Goal: Information Seeking & Learning: Learn about a topic

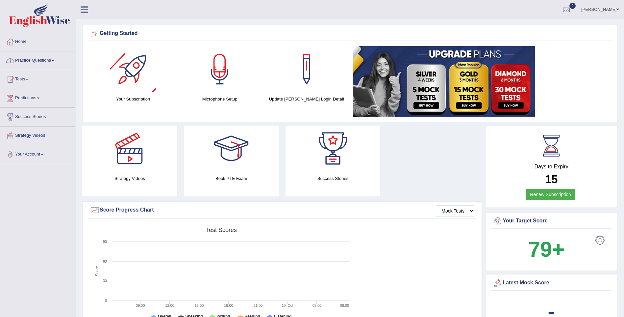
click at [50, 57] on link "Practice Questions" at bounding box center [37, 59] width 75 height 16
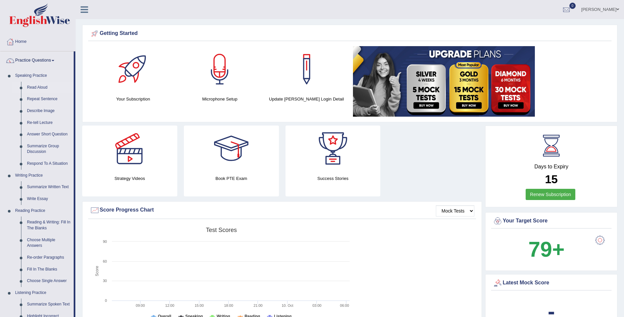
click at [30, 86] on link "Read Aloud" at bounding box center [49, 88] width 50 height 12
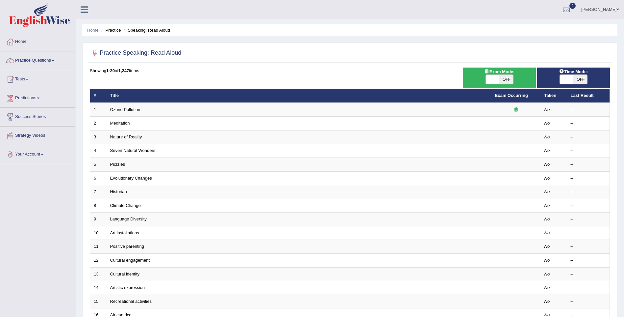
click at [587, 78] on span "OFF" at bounding box center [581, 79] width 14 height 9
checkbox input "true"
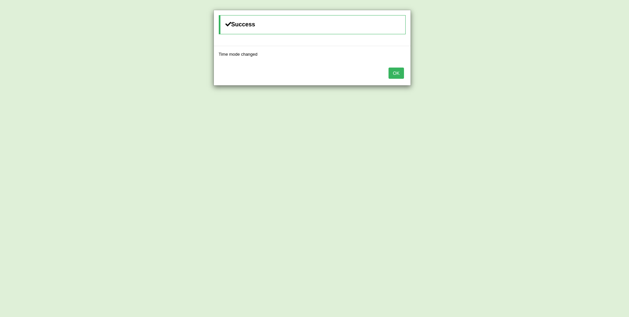
click at [392, 70] on button "OK" at bounding box center [396, 72] width 15 height 11
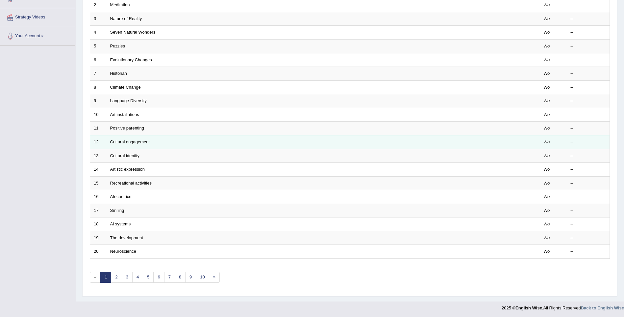
scroll to position [119, 0]
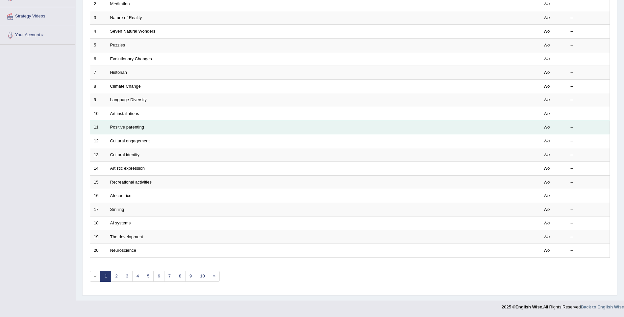
click at [123, 123] on td "Positive parenting" at bounding box center [299, 127] width 385 height 14
click at [123, 124] on td "Positive parenting" at bounding box center [299, 127] width 385 height 14
click at [123, 126] on link "Positive parenting" at bounding box center [127, 126] width 34 height 5
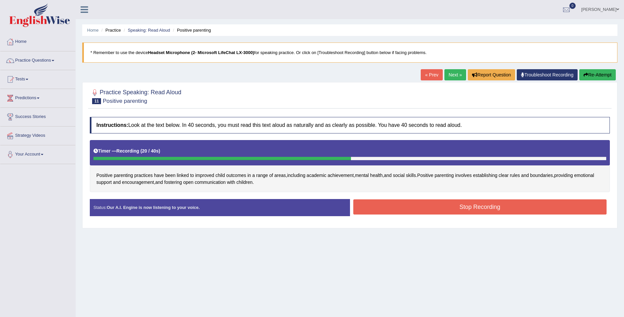
click at [377, 207] on button "Stop Recording" at bounding box center [481, 206] width 254 height 15
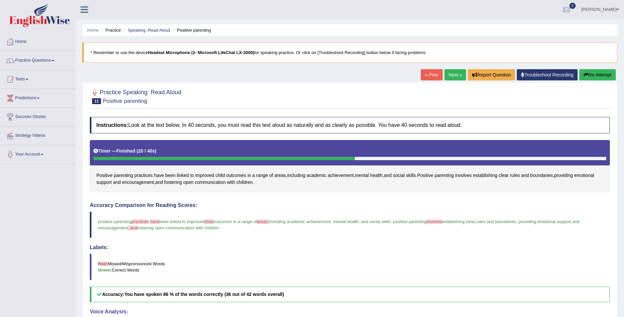
click at [447, 73] on link "Next »" at bounding box center [456, 74] width 22 height 11
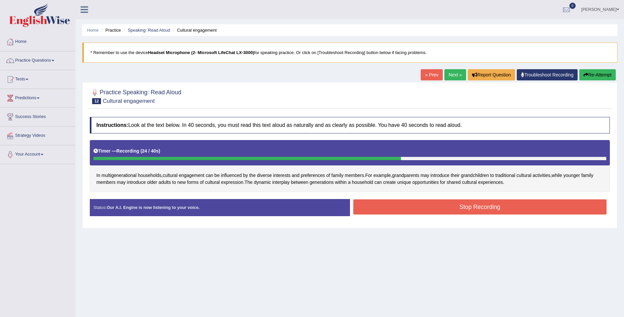
click at [416, 211] on button "Stop Recording" at bounding box center [481, 206] width 254 height 15
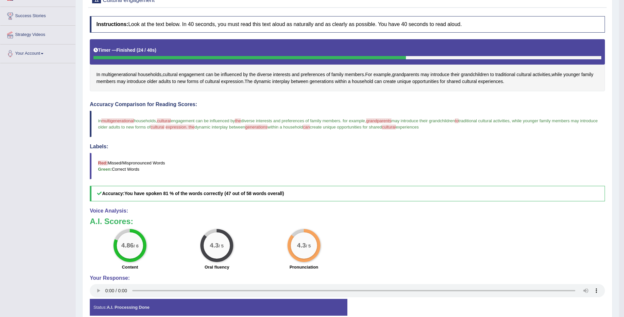
scroll to position [2, 0]
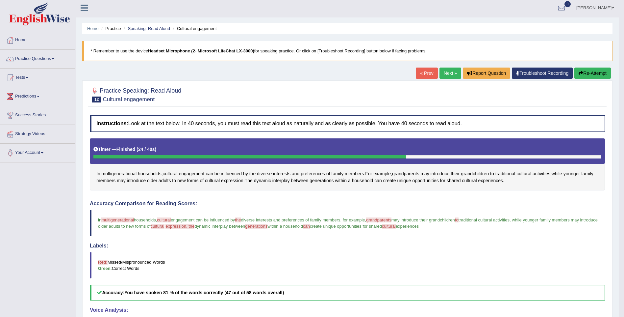
click at [446, 69] on link "Next »" at bounding box center [451, 72] width 22 height 11
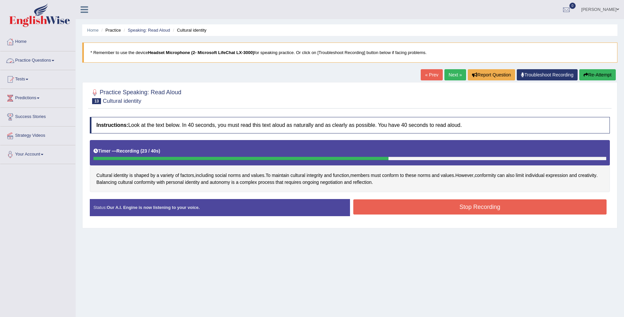
click at [429, 203] on button "Stop Recording" at bounding box center [481, 206] width 254 height 15
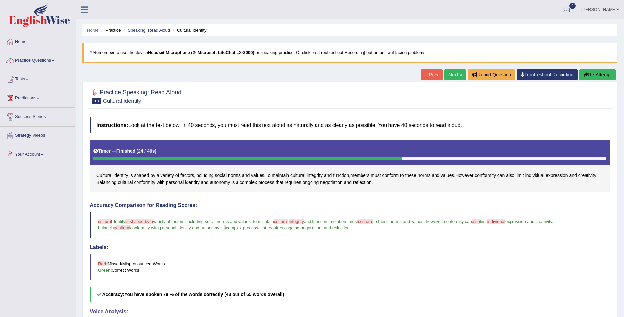
click at [454, 71] on link "Next »" at bounding box center [456, 74] width 22 height 11
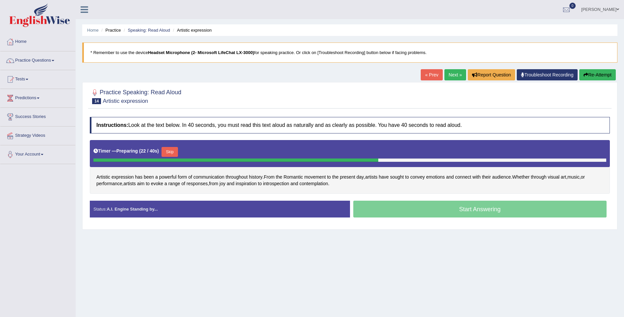
click at [405, 210] on div "Start Answering" at bounding box center [480, 209] width 260 height 18
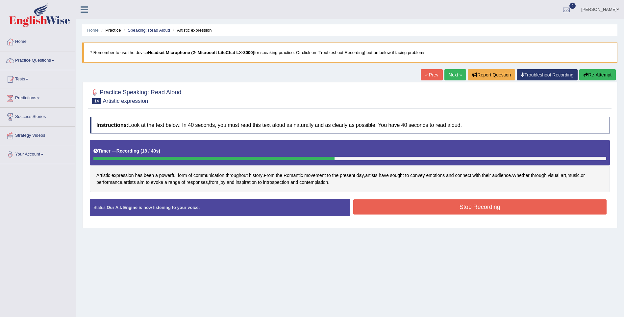
click at [408, 202] on button "Stop Recording" at bounding box center [481, 206] width 254 height 15
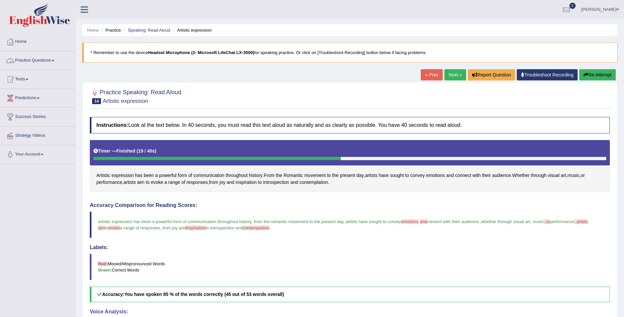
click at [52, 59] on link "Practice Questions" at bounding box center [37, 59] width 75 height 16
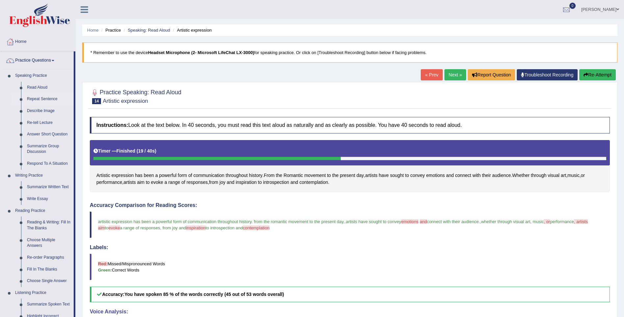
click at [40, 98] on link "Repeat Sentence" at bounding box center [49, 99] width 50 height 12
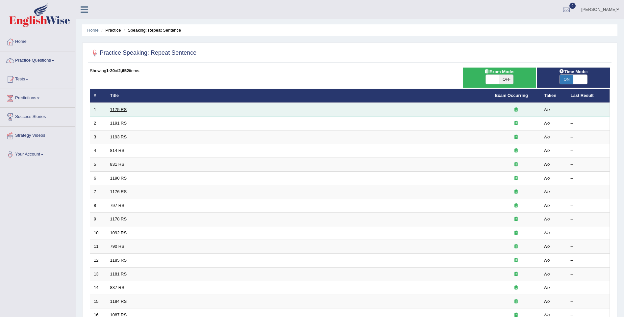
click at [116, 107] on link "1175 RS" at bounding box center [118, 109] width 17 height 5
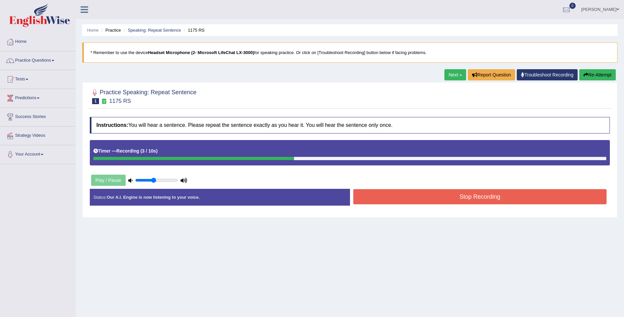
click at [399, 199] on button "Stop Recording" at bounding box center [481, 196] width 254 height 15
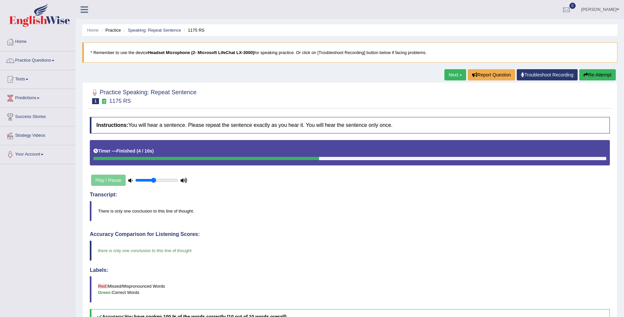
click at [457, 75] on link "Next »" at bounding box center [456, 74] width 22 height 11
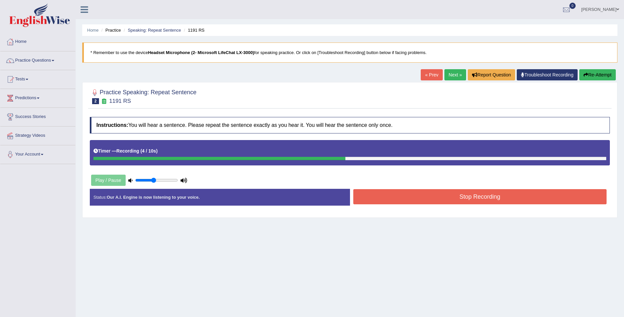
click at [452, 195] on button "Stop Recording" at bounding box center [481, 196] width 254 height 15
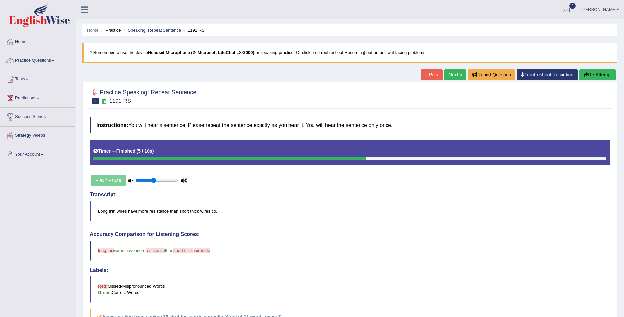
click at [450, 75] on link "Next »" at bounding box center [456, 74] width 22 height 11
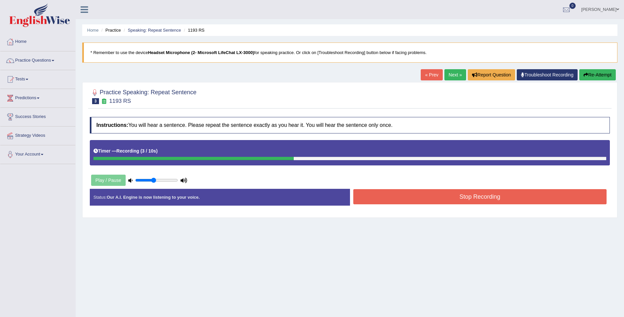
click at [492, 198] on button "Stop Recording" at bounding box center [481, 196] width 254 height 15
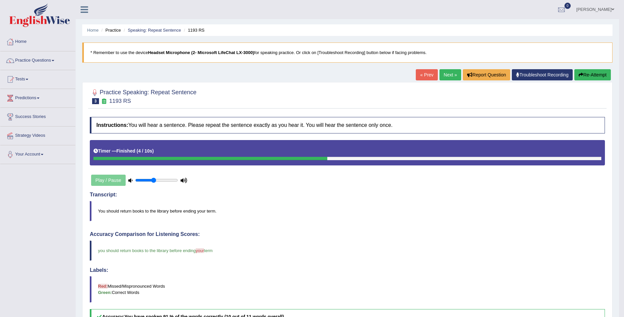
click at [453, 70] on link "Next »" at bounding box center [451, 74] width 22 height 11
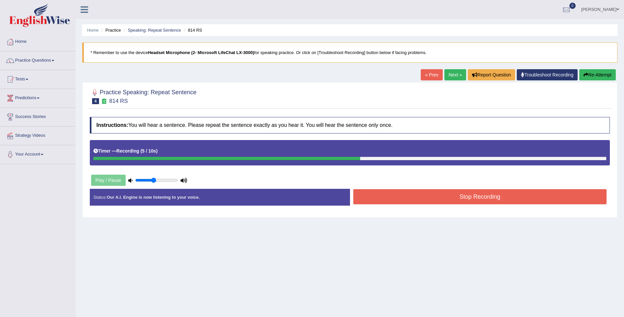
click at [396, 197] on button "Stop Recording" at bounding box center [481, 196] width 254 height 15
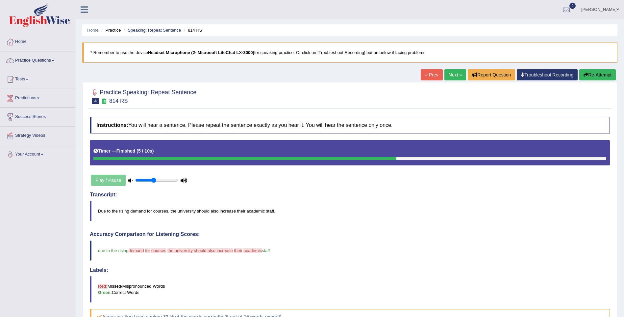
click at [453, 78] on link "Next »" at bounding box center [456, 74] width 22 height 11
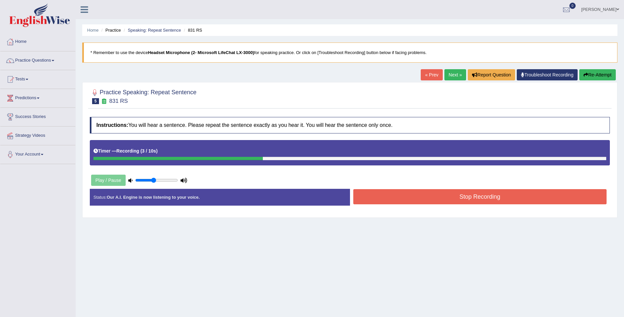
click at [482, 202] on button "Stop Recording" at bounding box center [481, 196] width 254 height 15
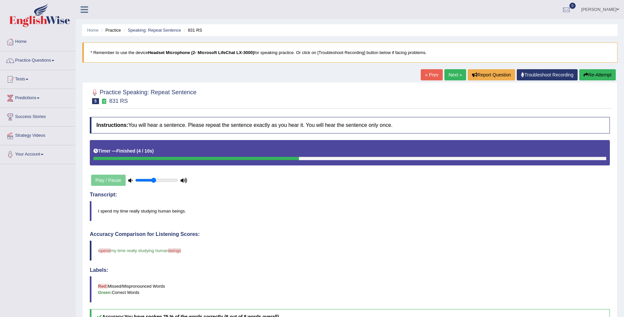
click at [449, 71] on link "Next »" at bounding box center [456, 74] width 22 height 11
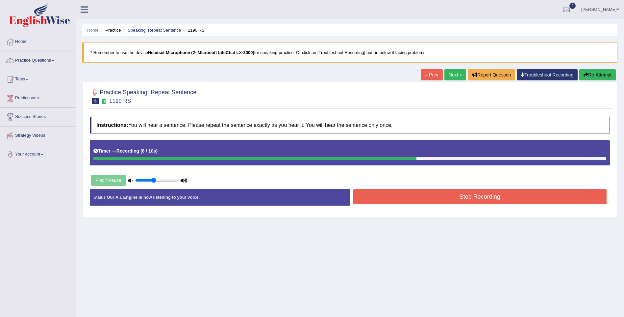
click at [544, 194] on button "Stop Recording" at bounding box center [481, 196] width 254 height 15
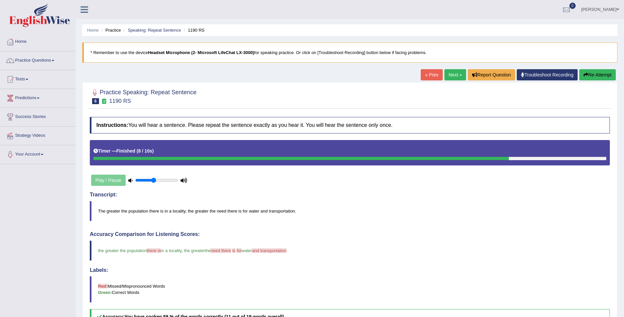
click at [451, 71] on link "Next »" at bounding box center [456, 74] width 22 height 11
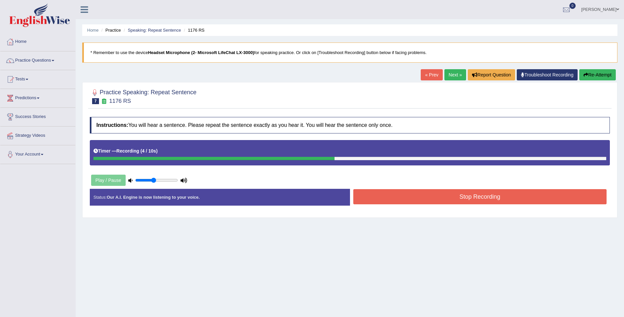
click at [382, 193] on button "Stop Recording" at bounding box center [481, 196] width 254 height 15
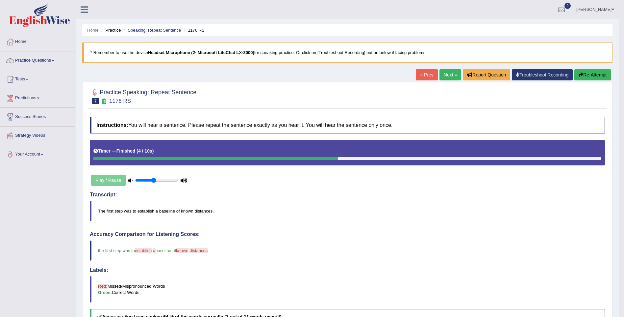
click at [454, 72] on link "Next »" at bounding box center [451, 74] width 22 height 11
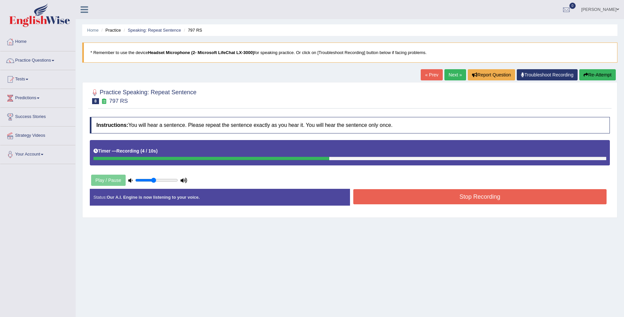
click at [531, 197] on button "Stop Recording" at bounding box center [481, 196] width 254 height 15
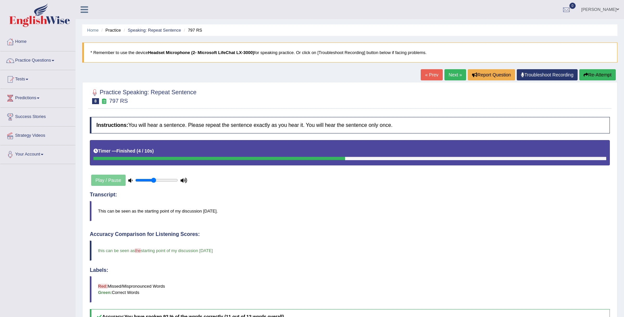
click at [455, 77] on link "Next »" at bounding box center [456, 74] width 22 height 11
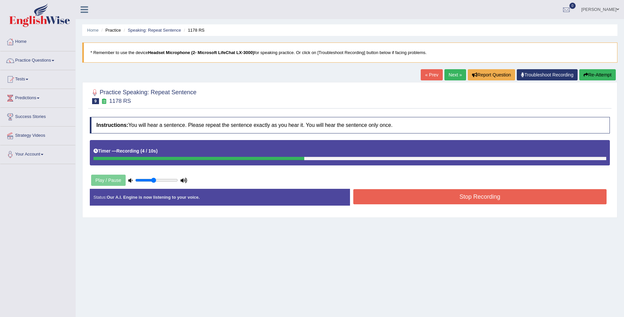
click at [490, 193] on button "Stop Recording" at bounding box center [481, 196] width 254 height 15
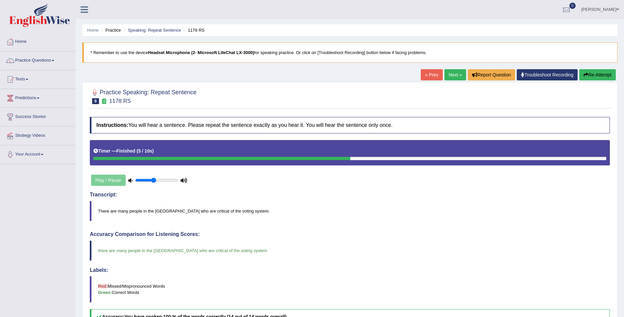
click at [458, 75] on link "Next »" at bounding box center [456, 74] width 22 height 11
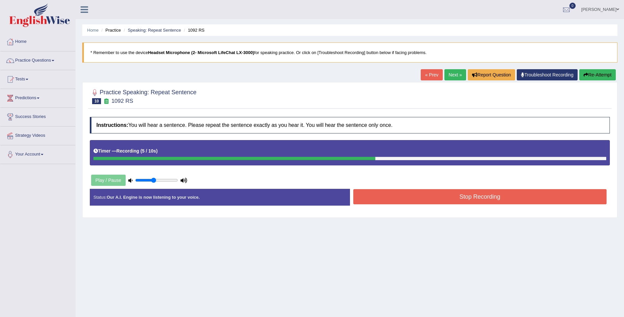
click at [410, 190] on button "Stop Recording" at bounding box center [481, 196] width 254 height 15
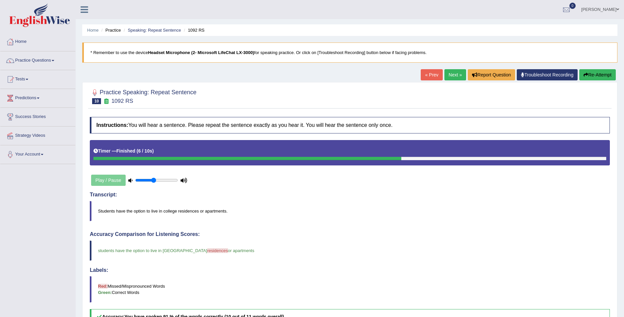
click at [456, 75] on link "Next »" at bounding box center [456, 74] width 22 height 11
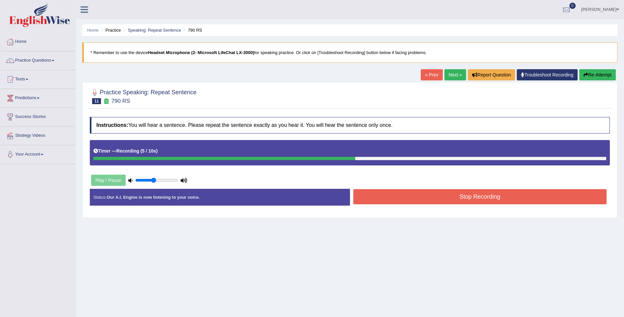
click at [483, 194] on button "Stop Recording" at bounding box center [481, 196] width 254 height 15
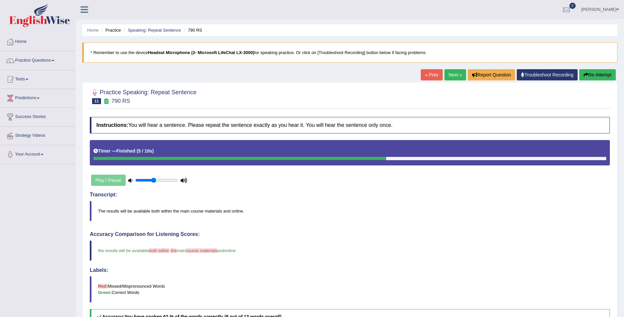
click at [459, 71] on link "Next »" at bounding box center [456, 74] width 22 height 11
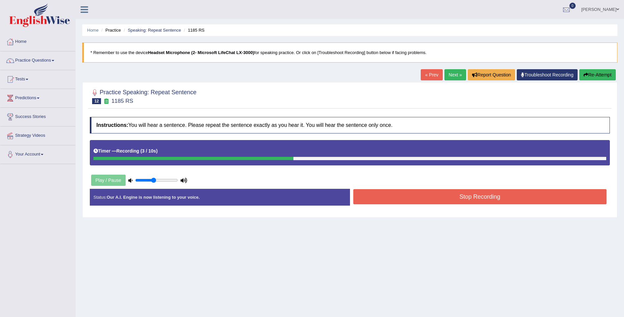
click at [473, 191] on button "Stop Recording" at bounding box center [481, 196] width 254 height 15
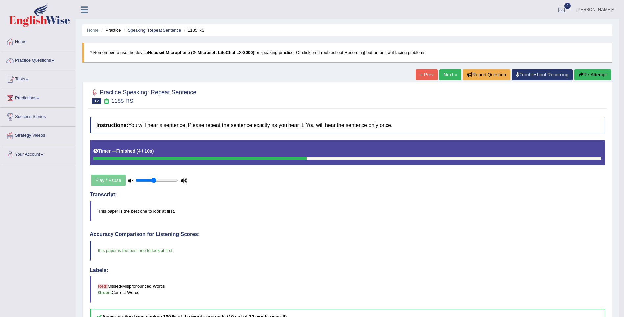
click at [444, 73] on link "Next »" at bounding box center [451, 74] width 22 height 11
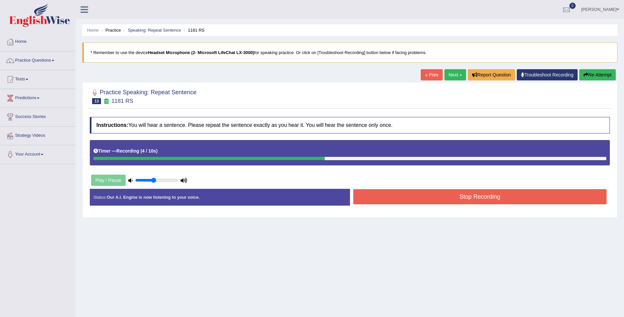
click at [376, 195] on button "Stop Recording" at bounding box center [481, 196] width 254 height 15
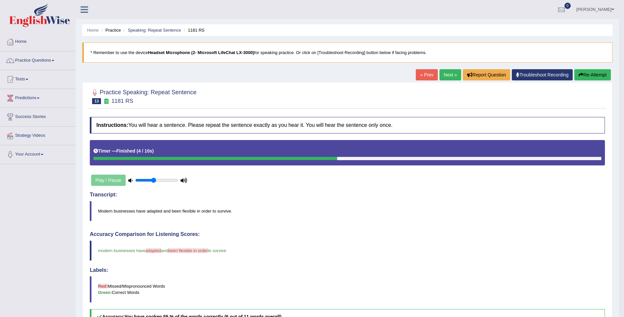
click at [447, 72] on link "Next »" at bounding box center [451, 74] width 22 height 11
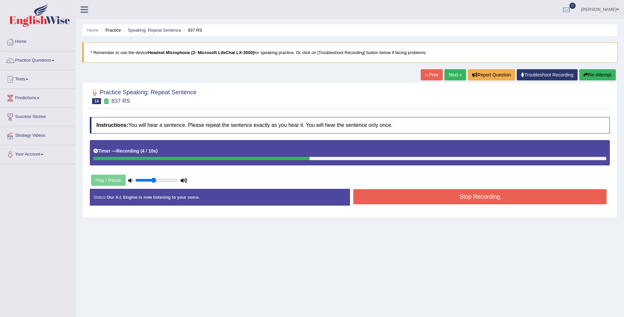
click at [447, 72] on link "Next »" at bounding box center [456, 74] width 22 height 11
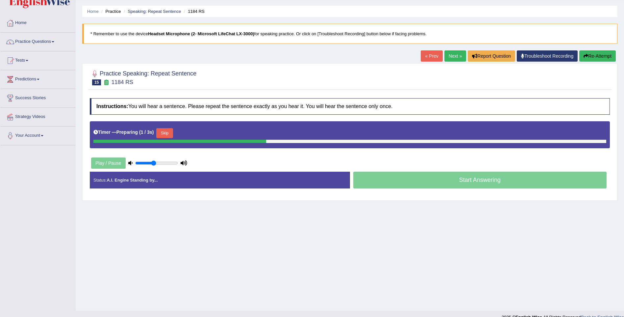
scroll to position [29, 0]
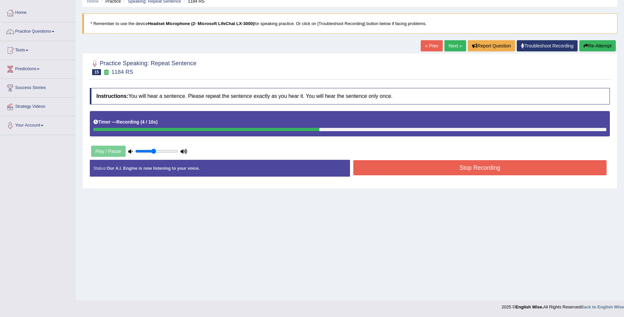
click at [480, 168] on button "Stop Recording" at bounding box center [481, 167] width 254 height 15
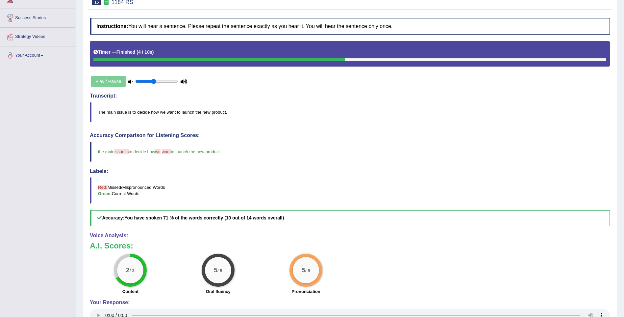
scroll to position [0, 0]
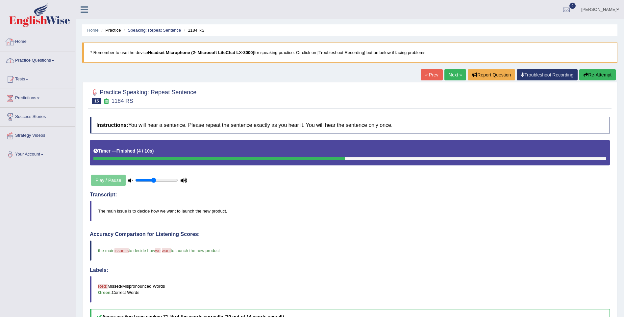
click at [50, 54] on link "Practice Questions" at bounding box center [37, 59] width 75 height 16
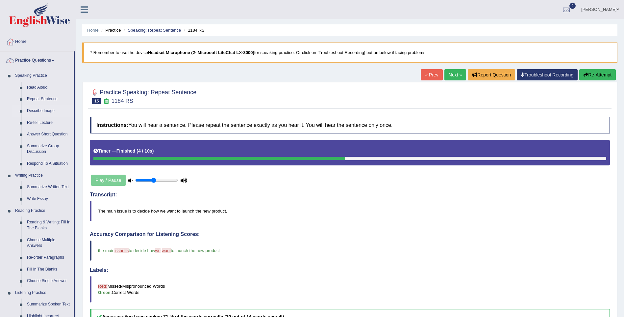
click at [41, 109] on link "Describe Image" at bounding box center [49, 111] width 50 height 12
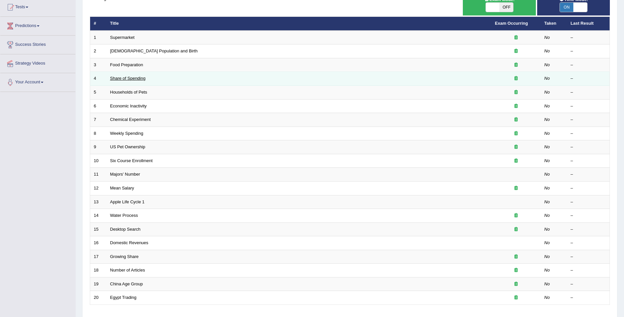
scroll to position [119, 0]
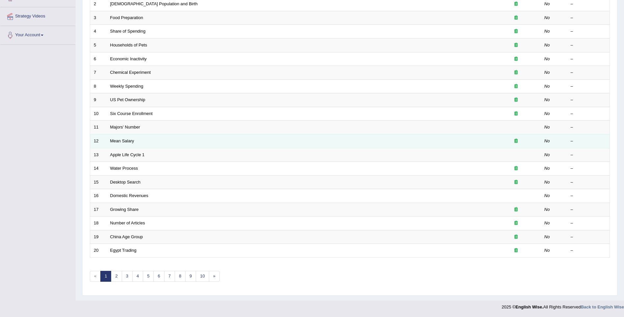
click at [127, 146] on td "Mean Salary" at bounding box center [299, 141] width 385 height 14
click at [123, 141] on link "Mean Salary" at bounding box center [122, 140] width 24 height 5
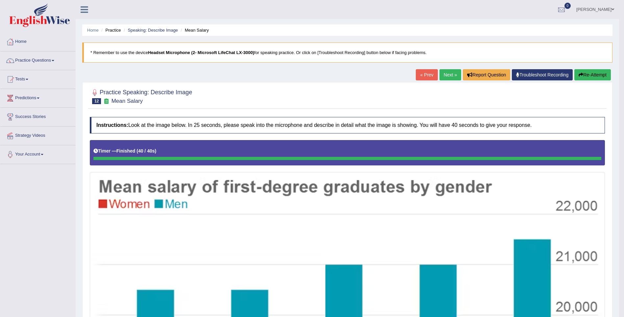
click at [454, 74] on link "Next »" at bounding box center [451, 74] width 22 height 11
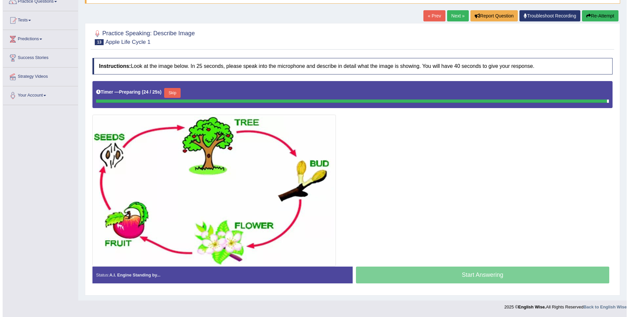
scroll to position [57, 0]
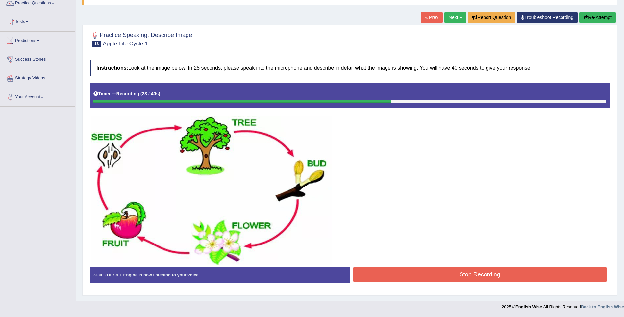
click at [521, 267] on button "Stop Recording" at bounding box center [481, 274] width 254 height 15
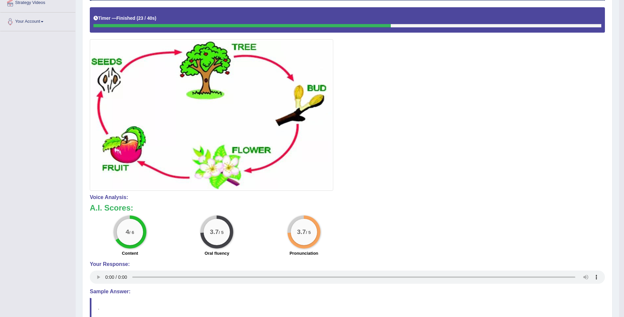
scroll to position [191, 0]
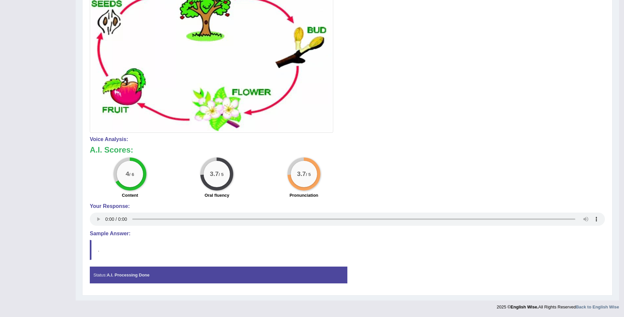
click at [113, 272] on strong "A.I. Processing Done" at bounding box center [128, 274] width 43 height 5
click at [99, 246] on blockquote "." at bounding box center [347, 250] width 515 height 20
click at [100, 253] on blockquote "." at bounding box center [347, 250] width 515 height 20
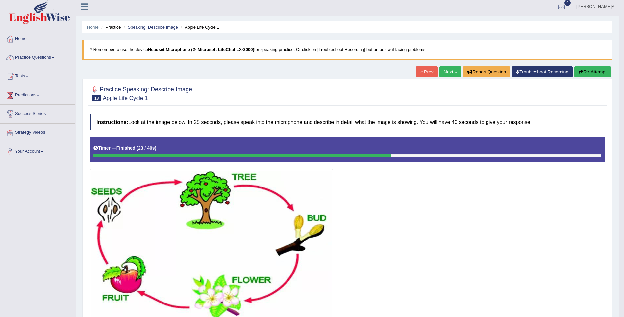
scroll to position [0, 0]
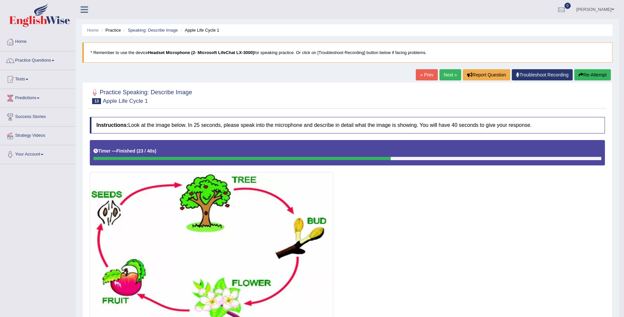
click at [448, 75] on link "Next »" at bounding box center [451, 74] width 22 height 11
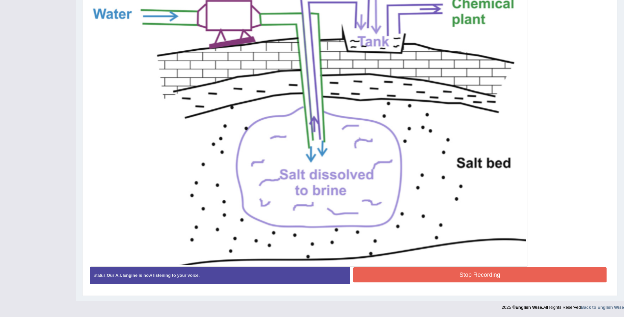
scroll to position [203, 0]
click at [538, 277] on button "Stop Recording" at bounding box center [481, 274] width 254 height 15
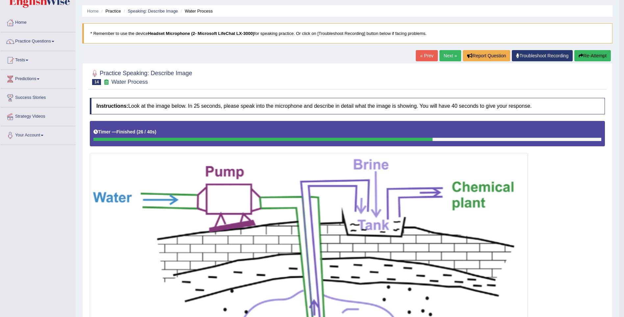
scroll to position [0, 0]
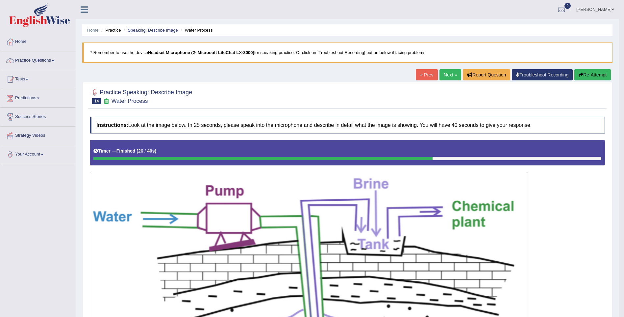
click at [448, 73] on link "Next »" at bounding box center [451, 74] width 22 height 11
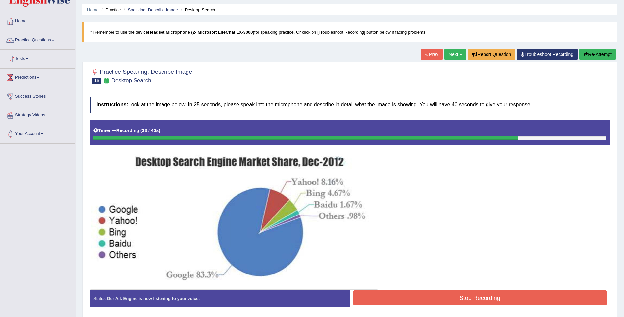
scroll to position [44, 0]
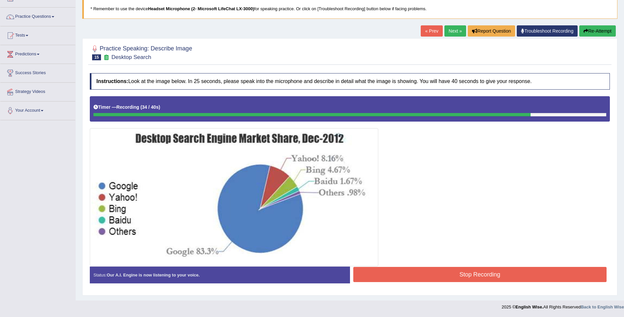
click at [389, 266] on div "Instructions: Look at the image below. In 25 seconds, please speak into the mic…" at bounding box center [350, 181] width 524 height 222
click at [387, 270] on button "Stop Recording" at bounding box center [481, 274] width 254 height 15
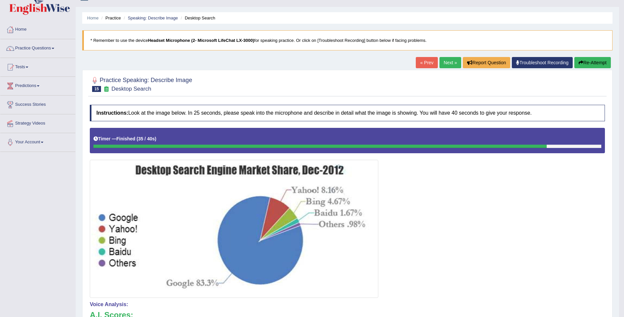
scroll to position [0, 0]
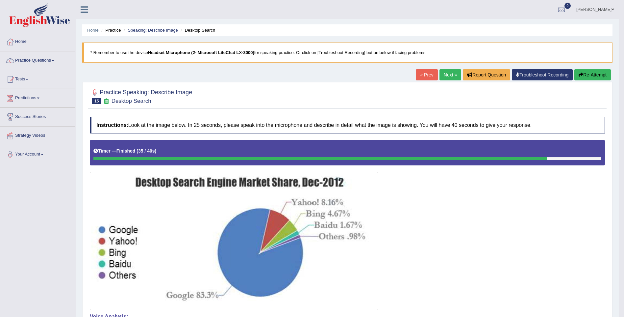
click at [445, 70] on link "Next »" at bounding box center [451, 74] width 22 height 11
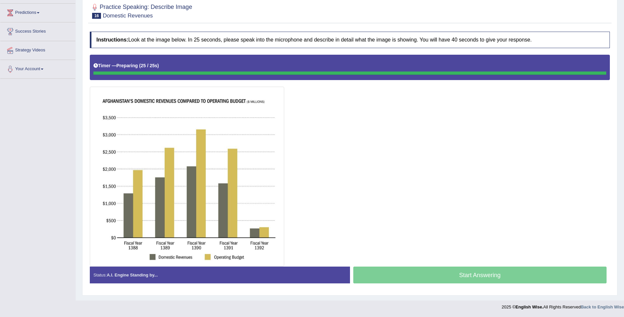
scroll to position [85, 0]
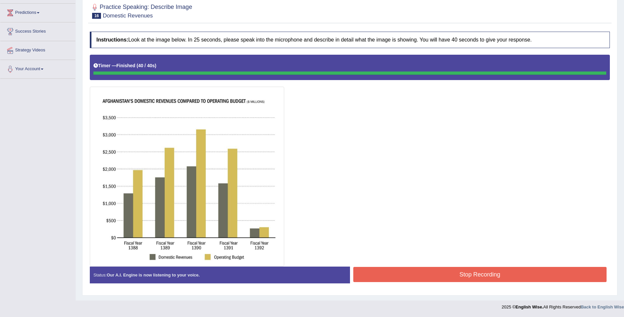
click at [429, 271] on button "Stop Recording" at bounding box center [481, 274] width 254 height 15
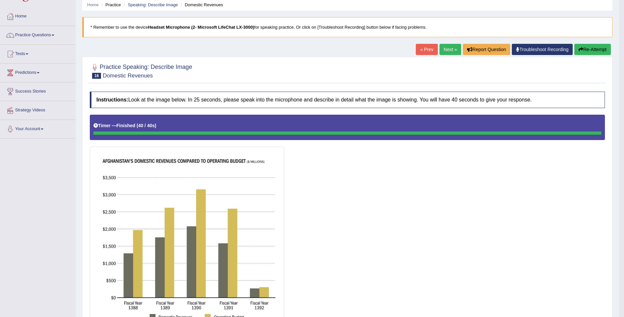
scroll to position [0, 0]
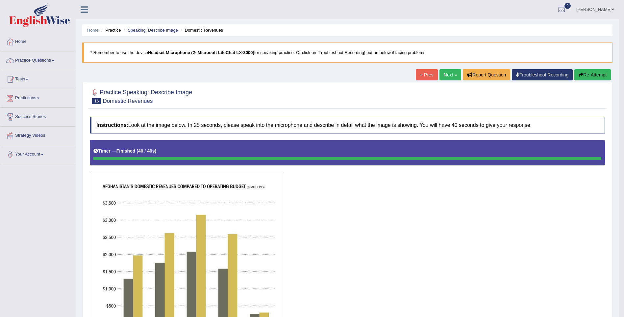
click at [447, 74] on link "Next »" at bounding box center [451, 74] width 22 height 11
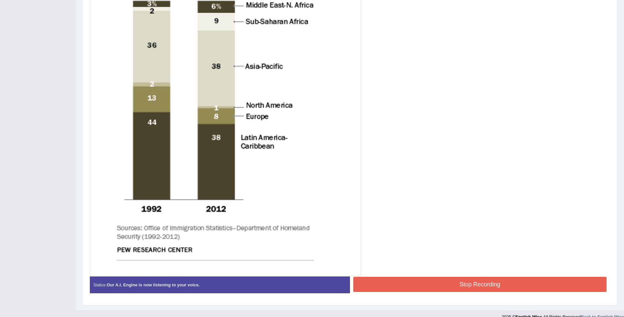
scroll to position [257, 0]
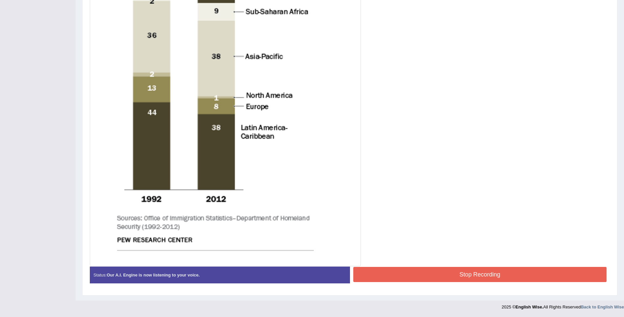
click at [451, 274] on button "Stop Recording" at bounding box center [481, 274] width 254 height 15
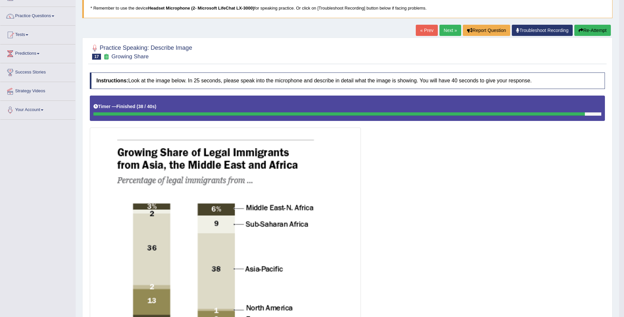
scroll to position [0, 0]
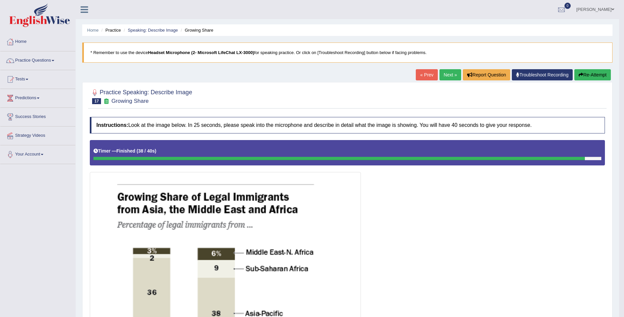
click at [451, 71] on link "Next »" at bounding box center [451, 74] width 22 height 11
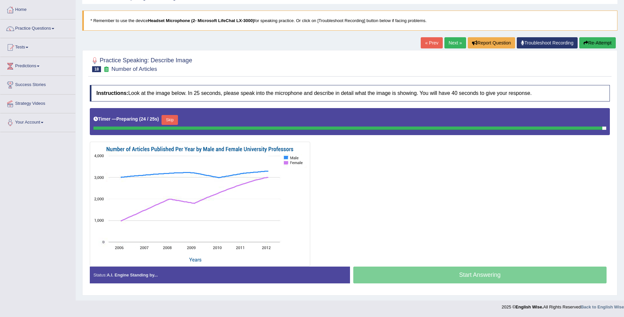
scroll to position [30, 0]
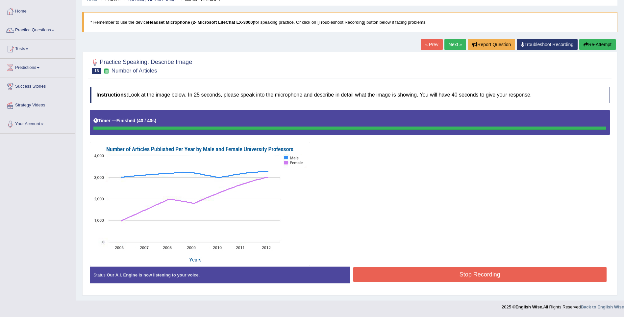
click at [440, 273] on button "Stop Recording" at bounding box center [481, 274] width 254 height 15
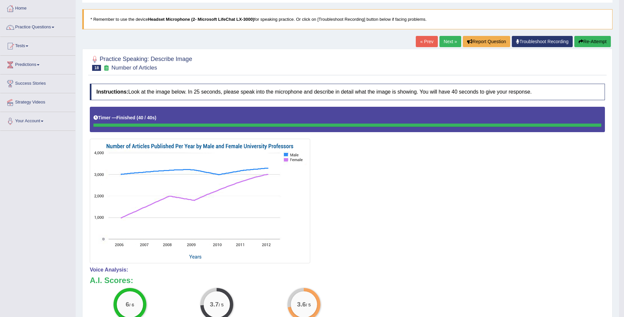
scroll to position [33, 0]
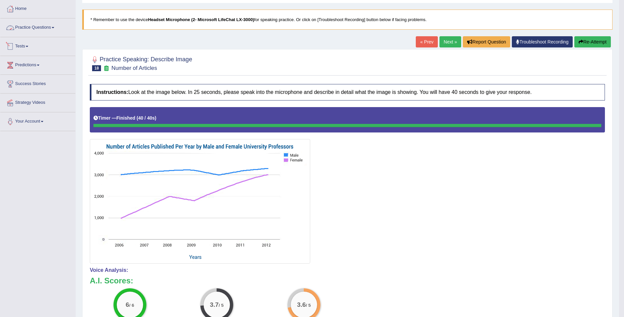
click at [50, 25] on link "Practice Questions" at bounding box center [37, 26] width 75 height 16
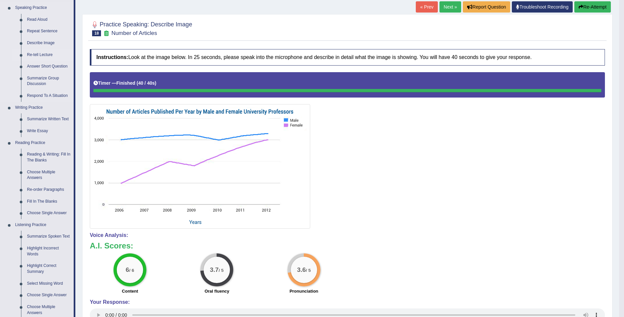
scroll to position [66, 0]
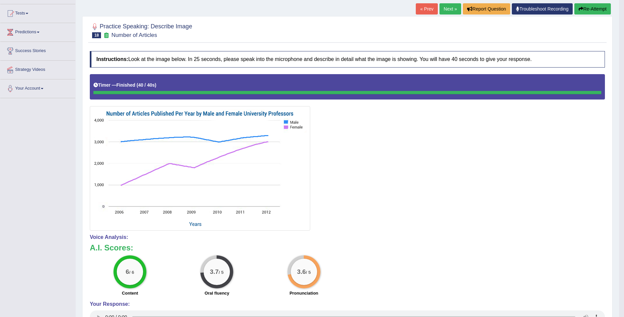
scroll to position [0, 0]
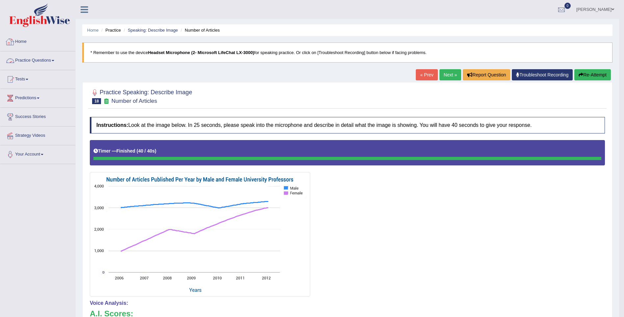
click at [46, 63] on link "Practice Questions" at bounding box center [37, 59] width 75 height 16
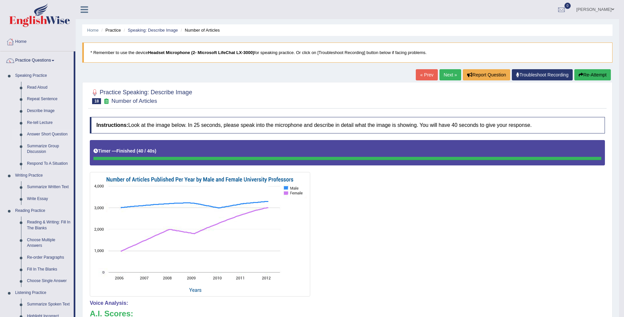
click at [37, 133] on link "Answer Short Question" at bounding box center [49, 134] width 50 height 12
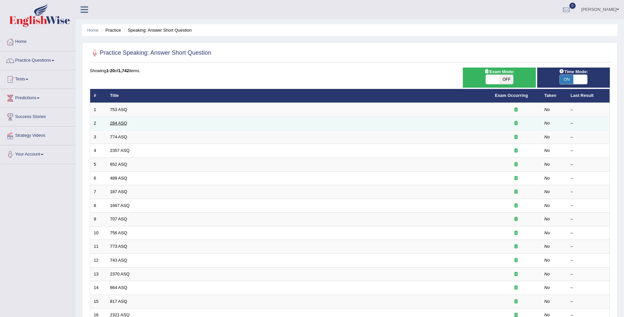
click at [119, 122] on link "284 ASQ" at bounding box center [118, 122] width 17 height 5
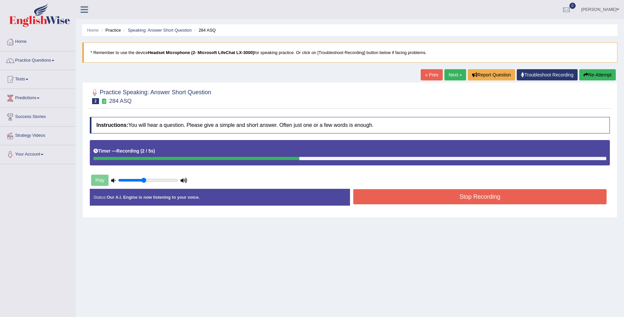
click at [479, 193] on button "Stop Recording" at bounding box center [481, 196] width 254 height 15
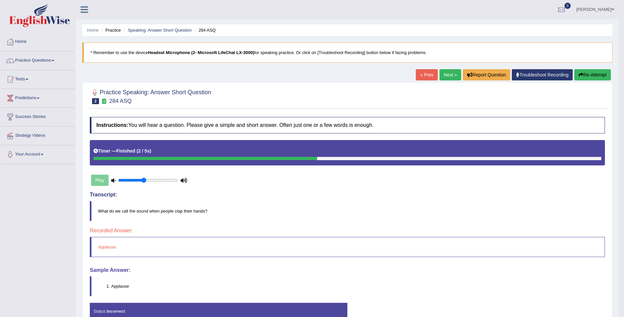
click at [446, 74] on link "Next »" at bounding box center [451, 74] width 22 height 11
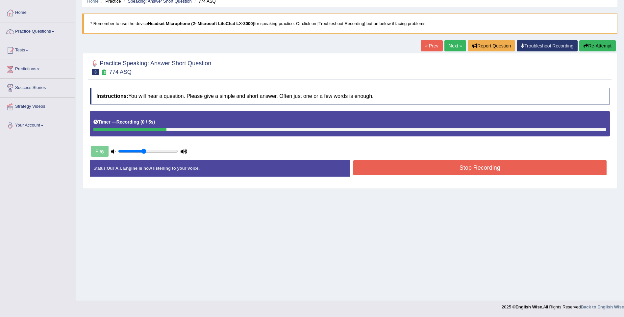
click at [446, 165] on button "Stop Recording" at bounding box center [481, 167] width 254 height 15
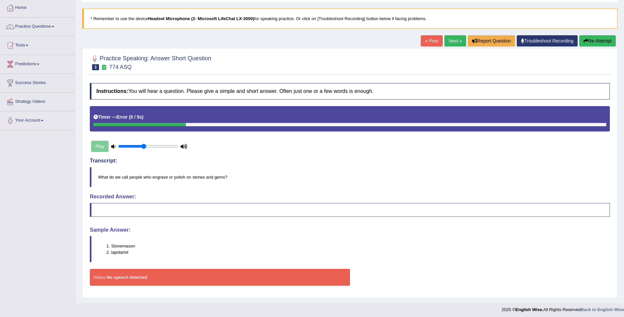
scroll to position [37, 0]
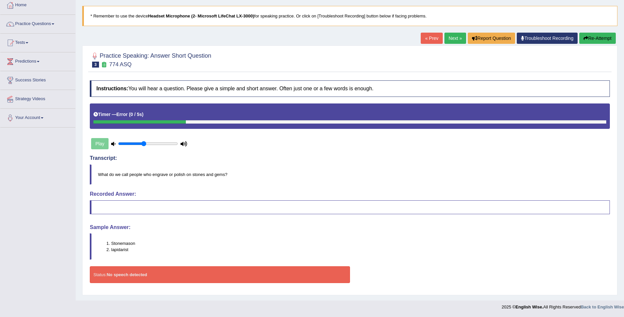
click at [452, 37] on link "Next »" at bounding box center [456, 38] width 22 height 11
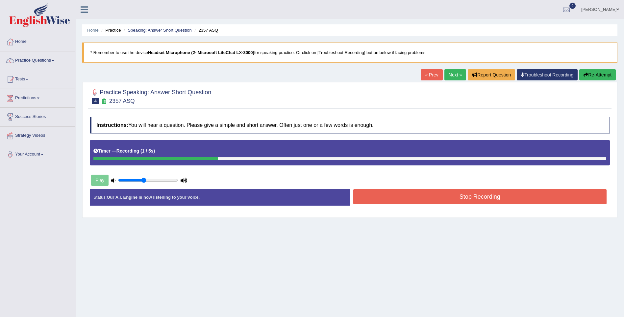
click at [438, 199] on button "Stop Recording" at bounding box center [481, 196] width 254 height 15
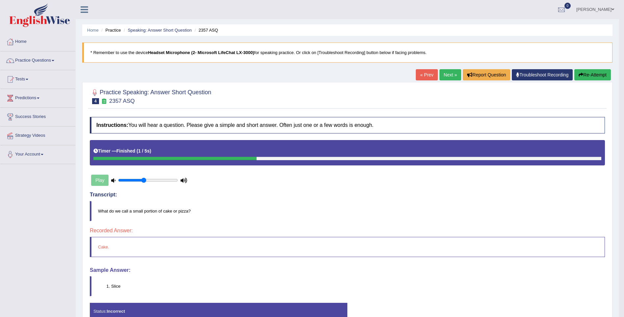
click at [446, 72] on link "Next »" at bounding box center [451, 74] width 22 height 11
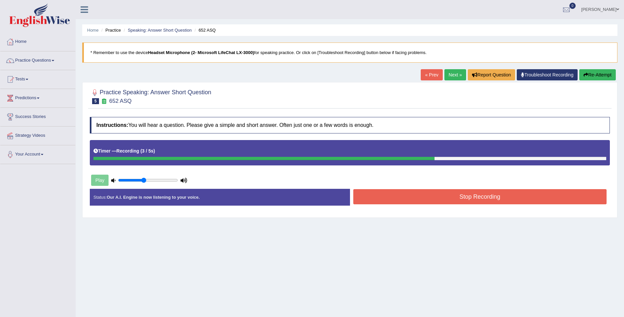
click at [394, 197] on button "Stop Recording" at bounding box center [481, 196] width 254 height 15
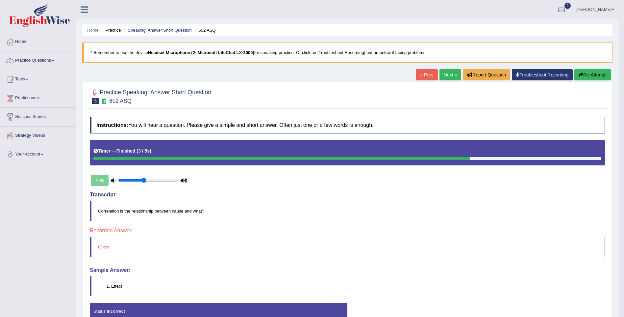
click at [453, 72] on link "Next »" at bounding box center [451, 74] width 22 height 11
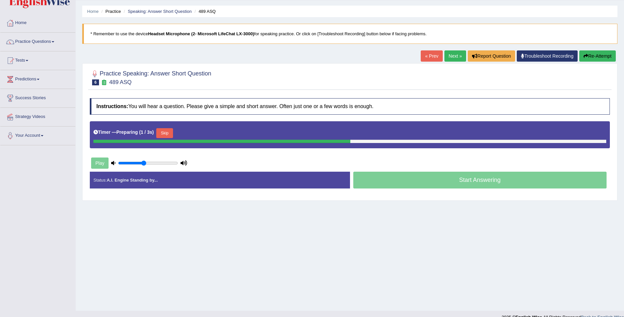
scroll to position [29, 0]
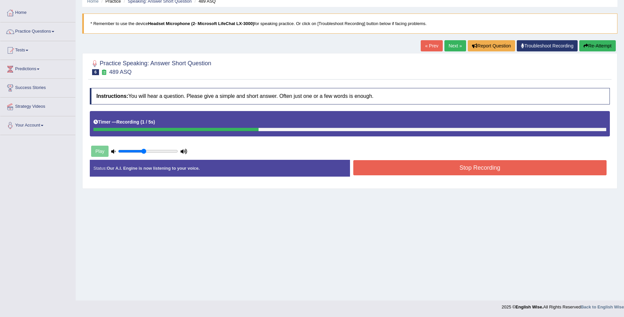
click at [467, 166] on button "Stop Recording" at bounding box center [481, 167] width 254 height 15
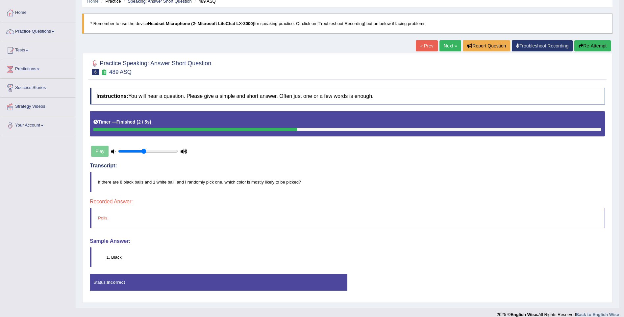
click at [447, 48] on link "Next »" at bounding box center [451, 45] width 22 height 11
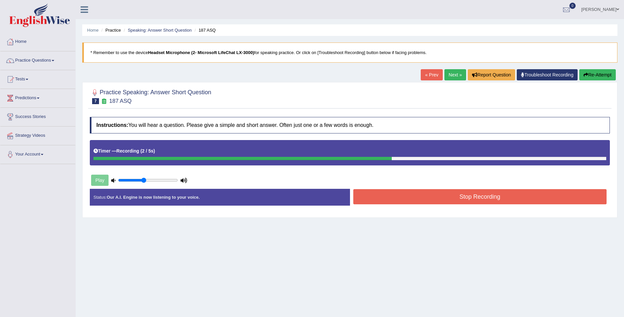
click at [480, 194] on button "Stop Recording" at bounding box center [481, 196] width 254 height 15
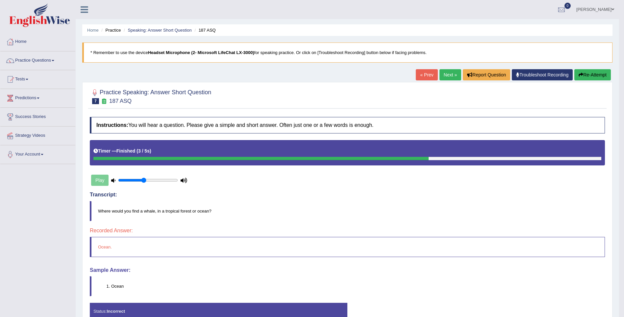
click at [446, 74] on link "Next »" at bounding box center [451, 74] width 22 height 11
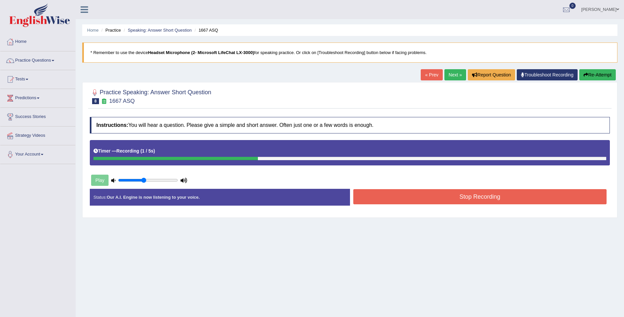
click at [479, 197] on button "Stop Recording" at bounding box center [481, 196] width 254 height 15
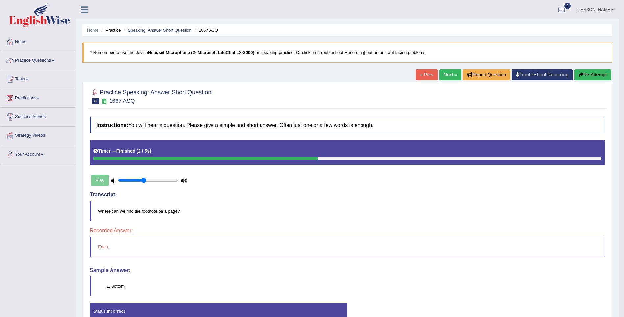
scroll to position [33, 0]
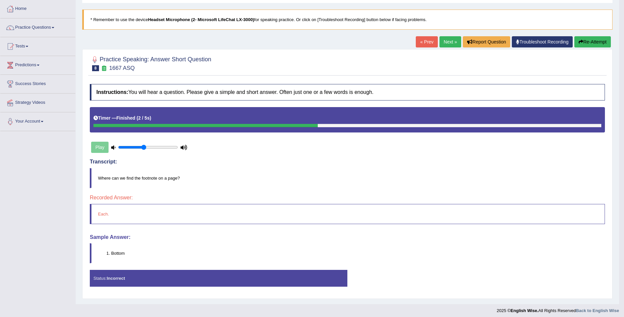
click at [445, 39] on link "Next »" at bounding box center [451, 41] width 22 height 11
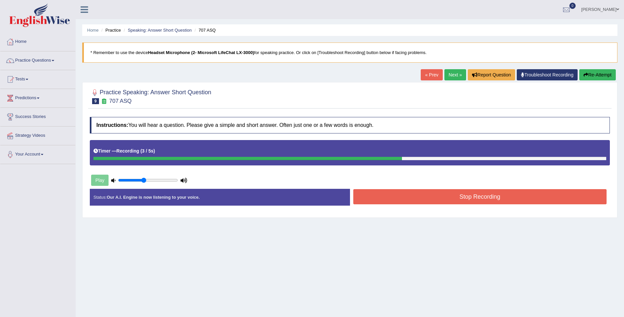
click at [450, 195] on button "Stop Recording" at bounding box center [481, 196] width 254 height 15
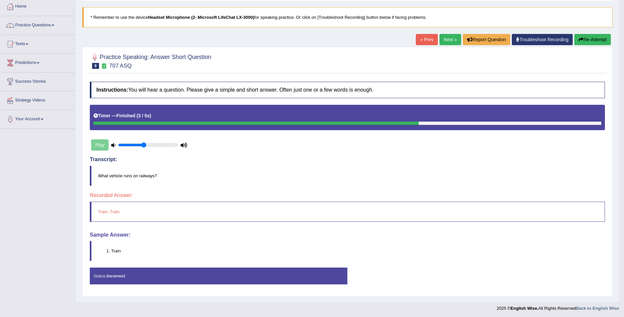
scroll to position [37, 0]
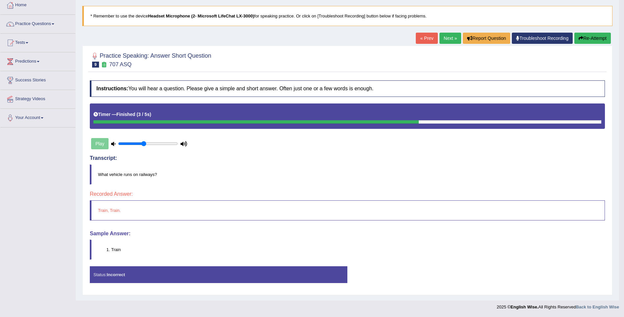
click at [96, 144] on div "Play" at bounding box center [139, 143] width 99 height 16
click at [143, 145] on input "range" at bounding box center [148, 143] width 60 height 5
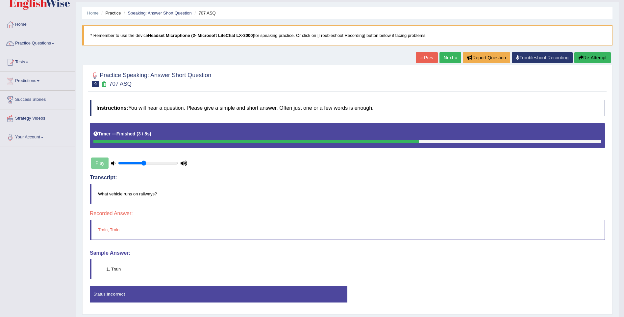
scroll to position [0, 0]
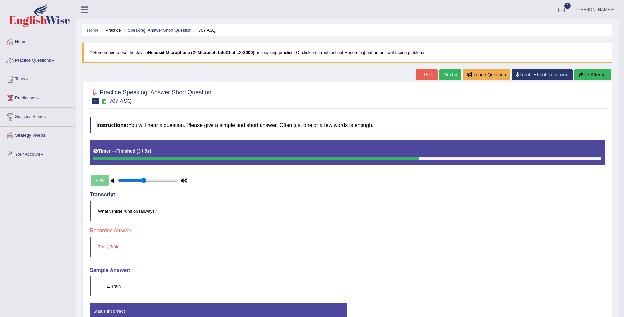
click at [451, 71] on link "Next »" at bounding box center [451, 74] width 22 height 11
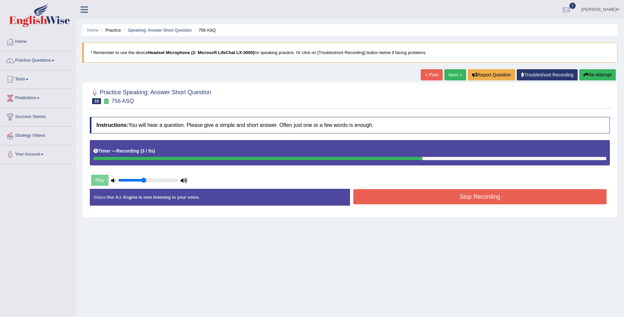
click at [544, 198] on button "Stop Recording" at bounding box center [481, 196] width 254 height 15
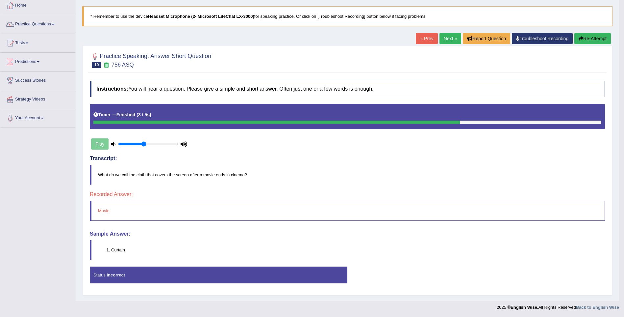
scroll to position [37, 0]
click at [450, 36] on link "Next »" at bounding box center [451, 38] width 22 height 11
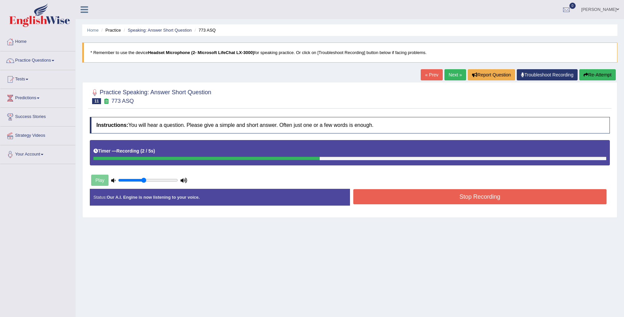
click at [397, 194] on button "Stop Recording" at bounding box center [481, 196] width 254 height 15
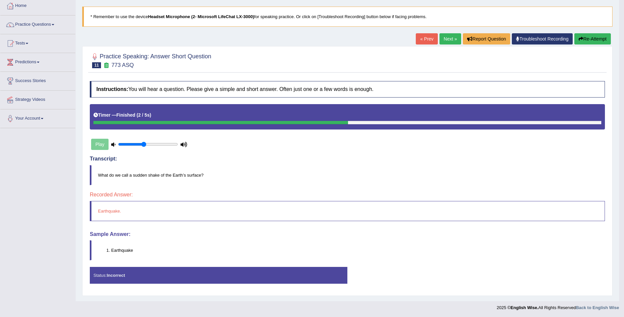
scroll to position [37, 0]
